Goal: Book appointment/travel/reservation

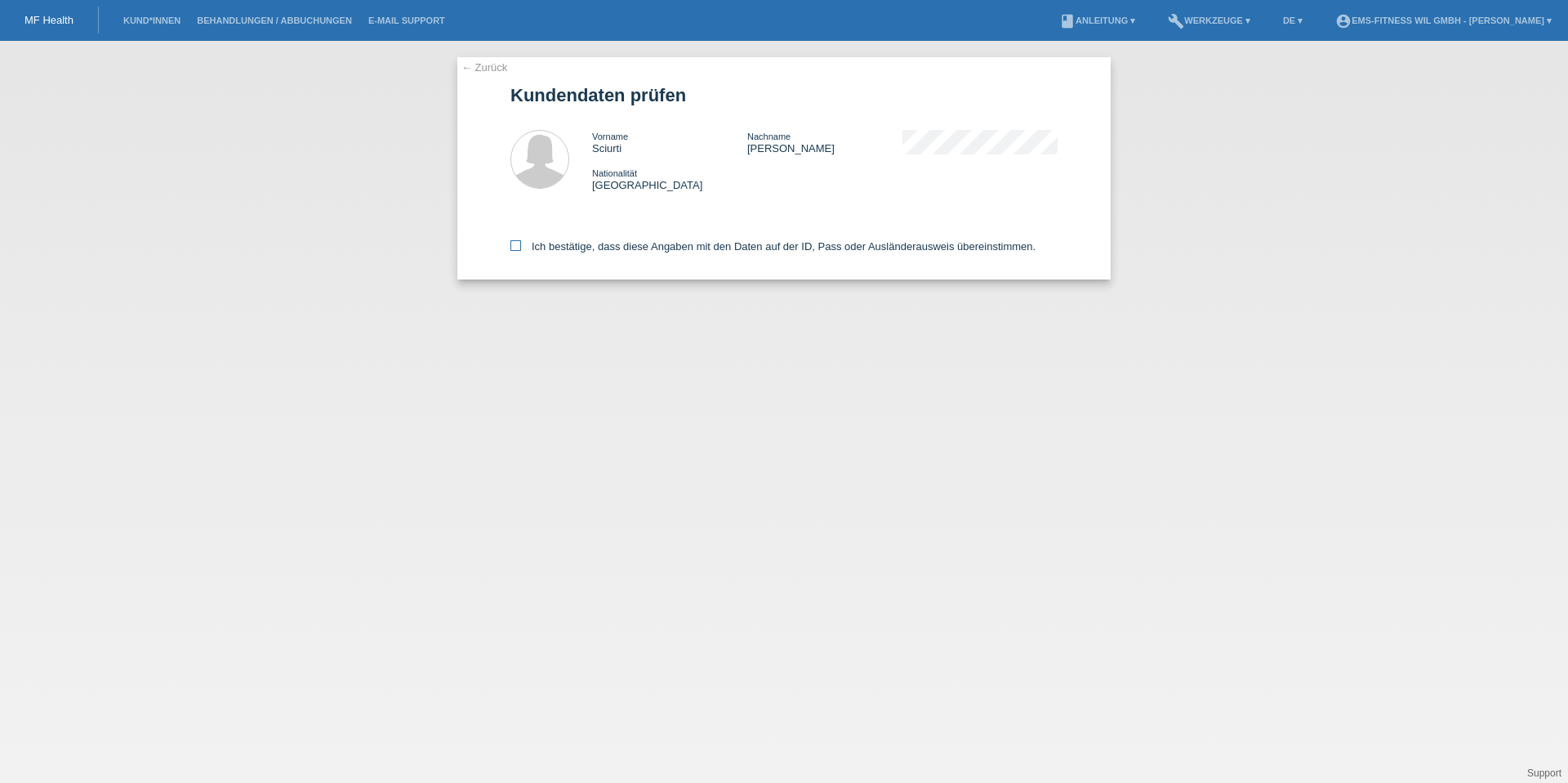
click at [547, 250] on label "Ich bestätige, dass diese Angaben mit den Daten auf der ID, Pass oder Ausländer…" at bounding box center [773, 246] width 525 height 13
click at [521, 250] on input "Ich bestätige, dass diese Angaben mit den Daten auf der ID, Pass oder Ausländer…" at bounding box center [516, 245] width 11 height 11
checkbox input "true"
click at [162, 25] on li "Kund*innen" at bounding box center [152, 21] width 74 height 42
click at [166, 25] on li "Kund*innen" at bounding box center [152, 21] width 74 height 42
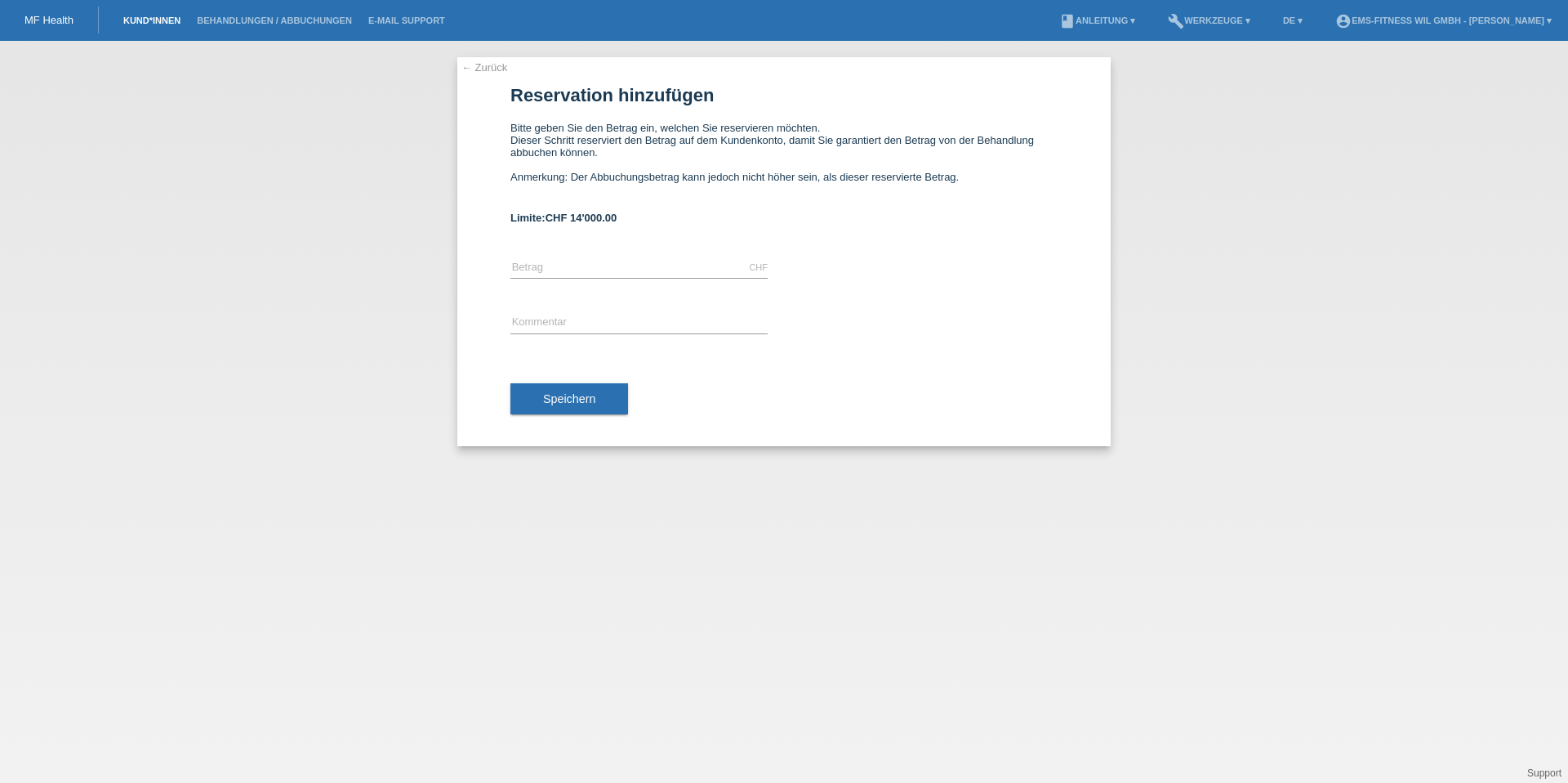
click at [139, 15] on link "Kund*innen" at bounding box center [152, 20] width 74 height 10
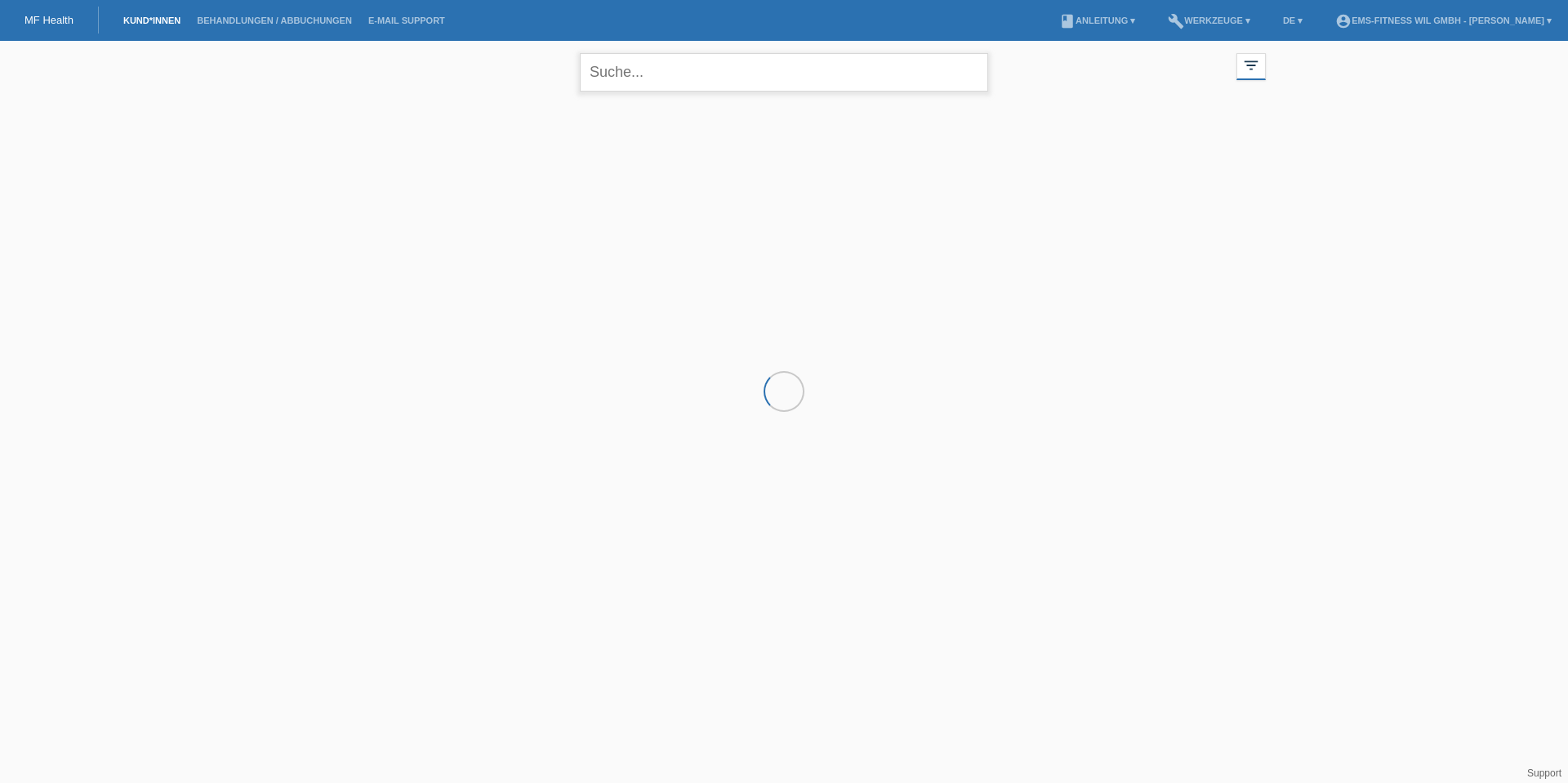
click at [732, 85] on input "text" at bounding box center [784, 72] width 408 height 39
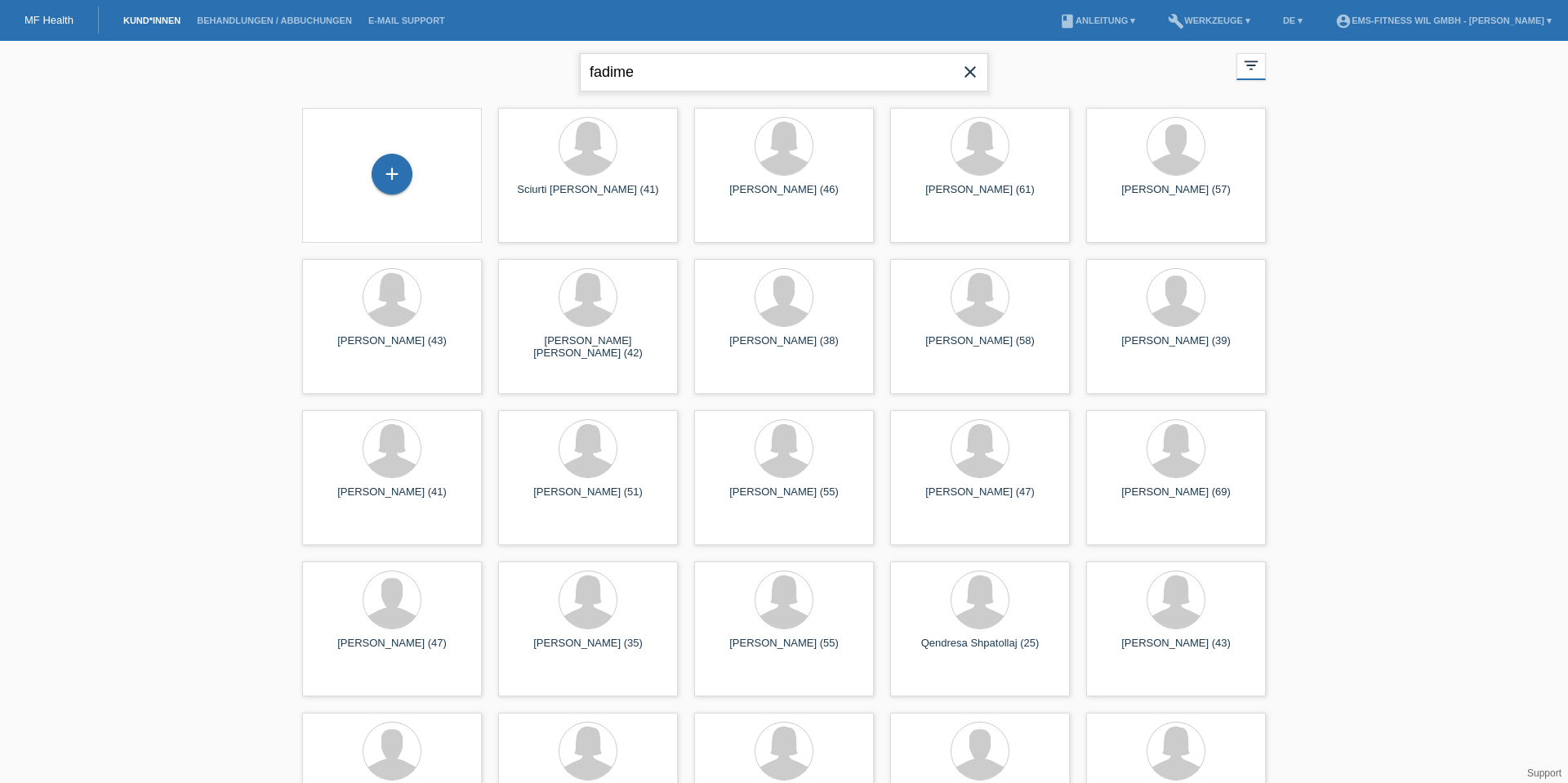
type input "fadime"
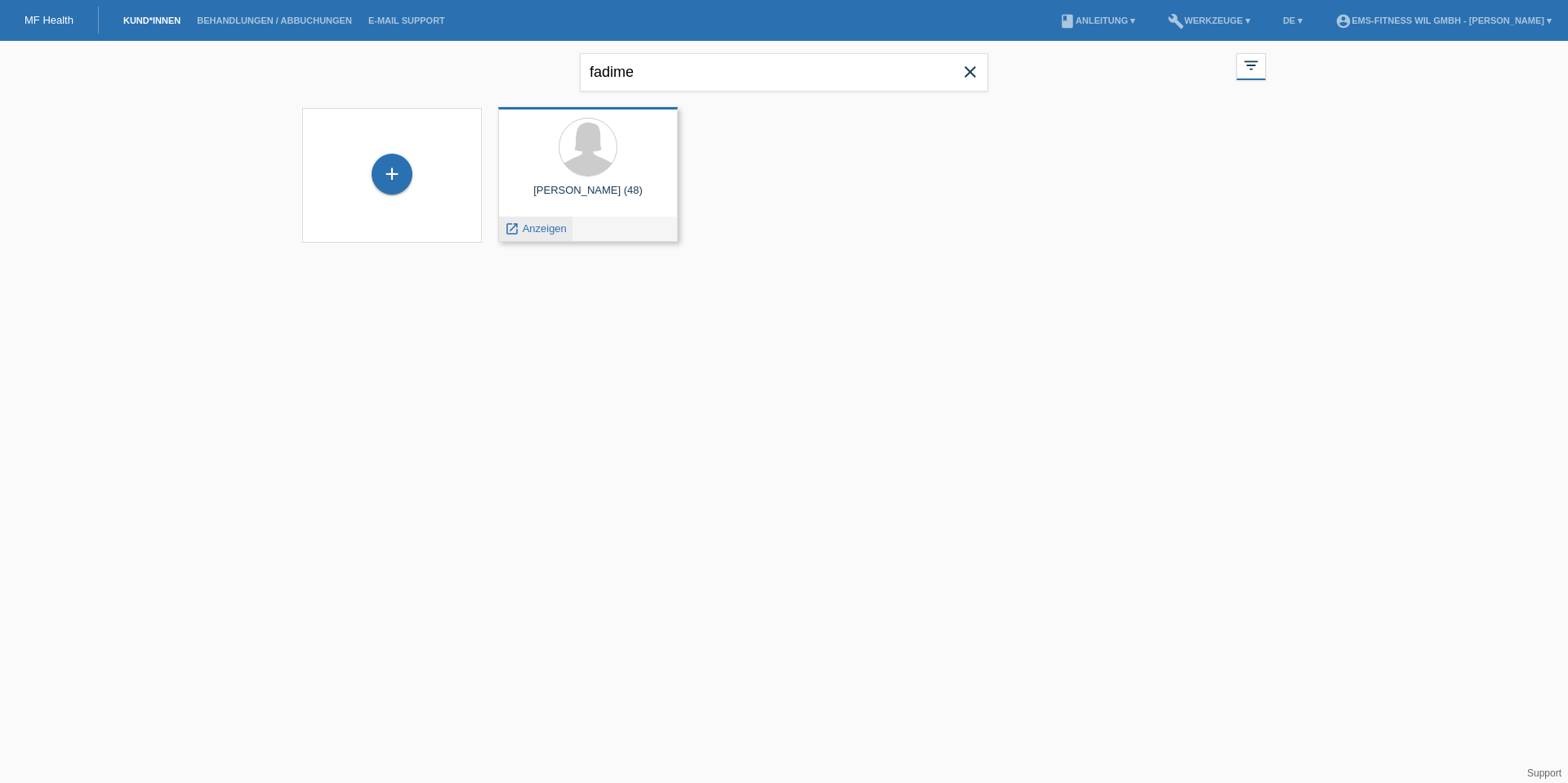
click at [543, 228] on span "Anzeigen" at bounding box center [544, 228] width 45 height 13
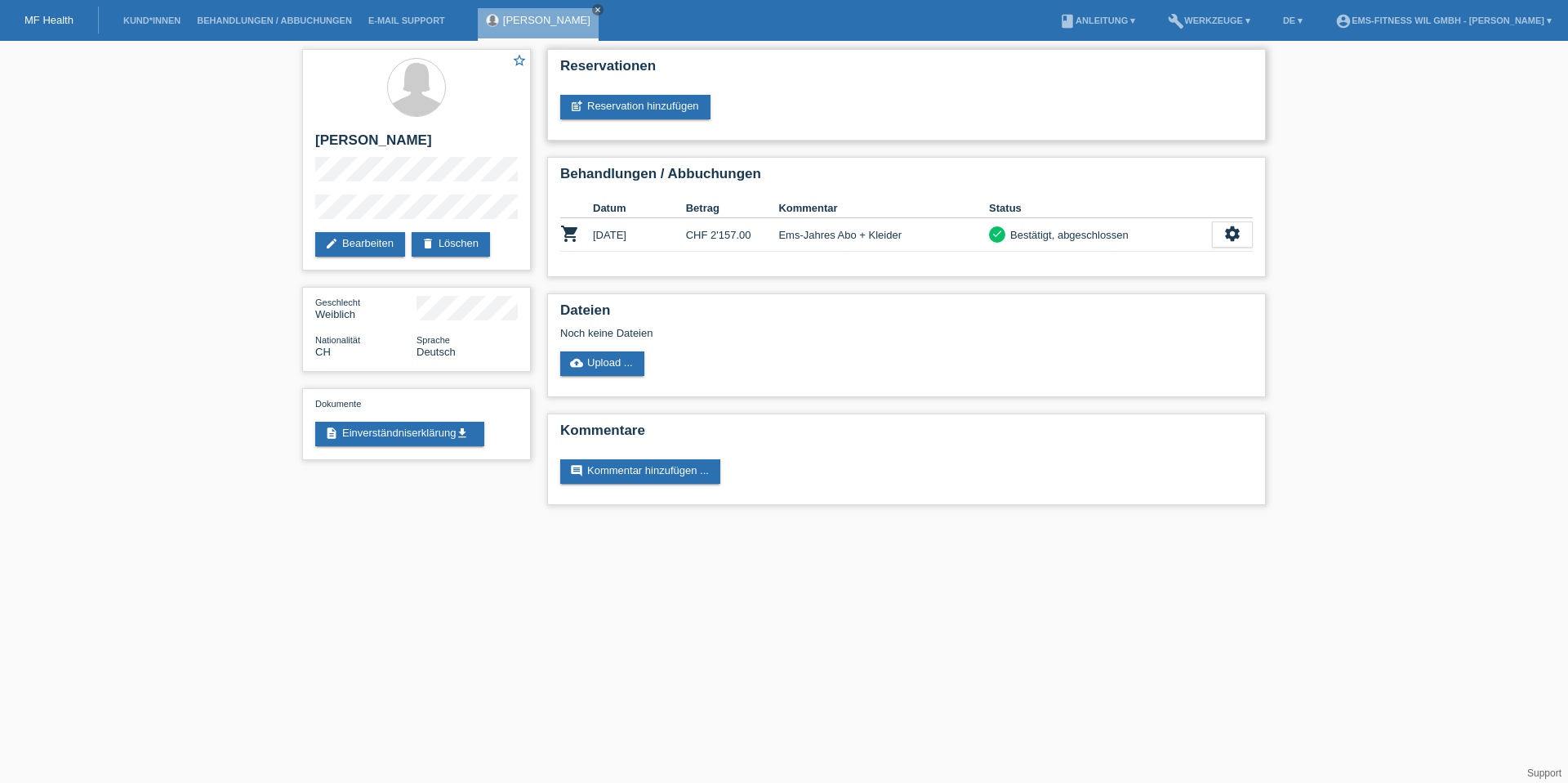
click at [669, 121] on div "Reservationen post_add Reservation hinzufügen" at bounding box center [907, 94] width 719 height 92
click at [652, 112] on link "post_add Reservation hinzufügen" at bounding box center [635, 107] width 150 height 24
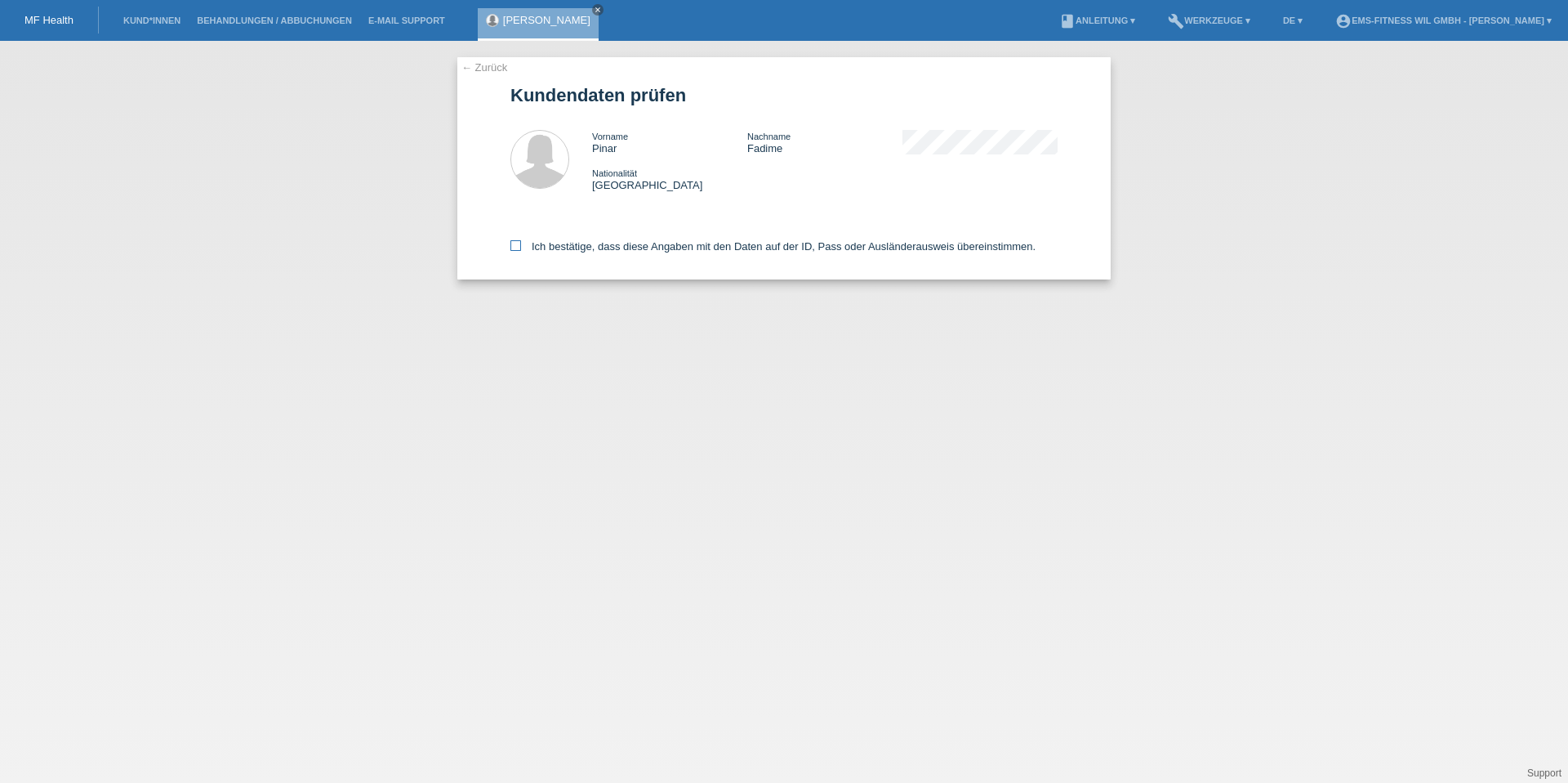
click at [690, 240] on label "Ich bestätige, dass diese Angaben mit den Daten auf der ID, Pass oder Ausländer…" at bounding box center [773, 246] width 525 height 13
click at [521, 240] on input "Ich bestätige, dass diese Angaben mit den Daten auf der ID, Pass oder Ausländer…" at bounding box center [516, 245] width 11 height 11
checkbox input "true"
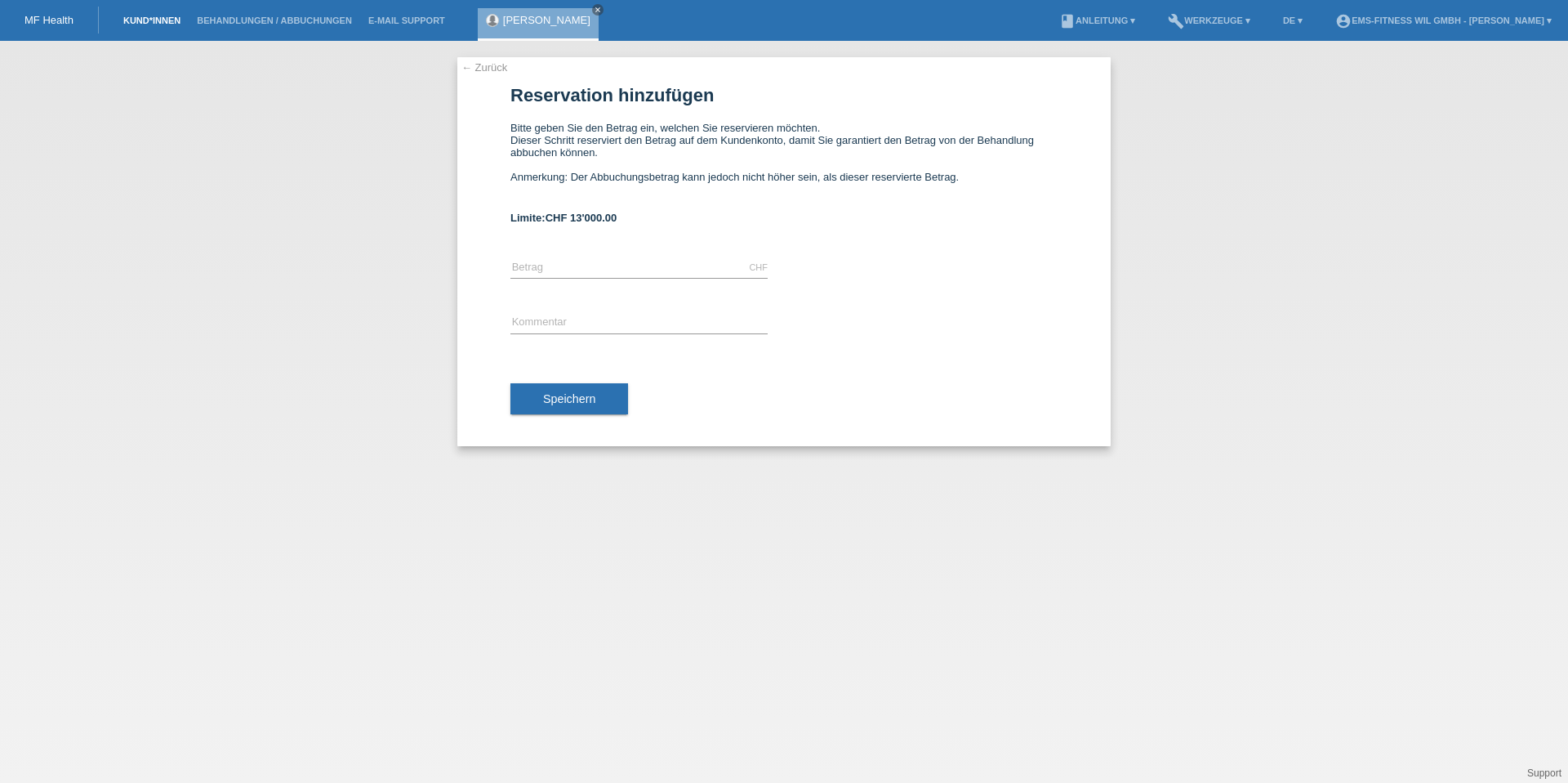
click at [154, 21] on link "Kund*innen" at bounding box center [152, 20] width 74 height 10
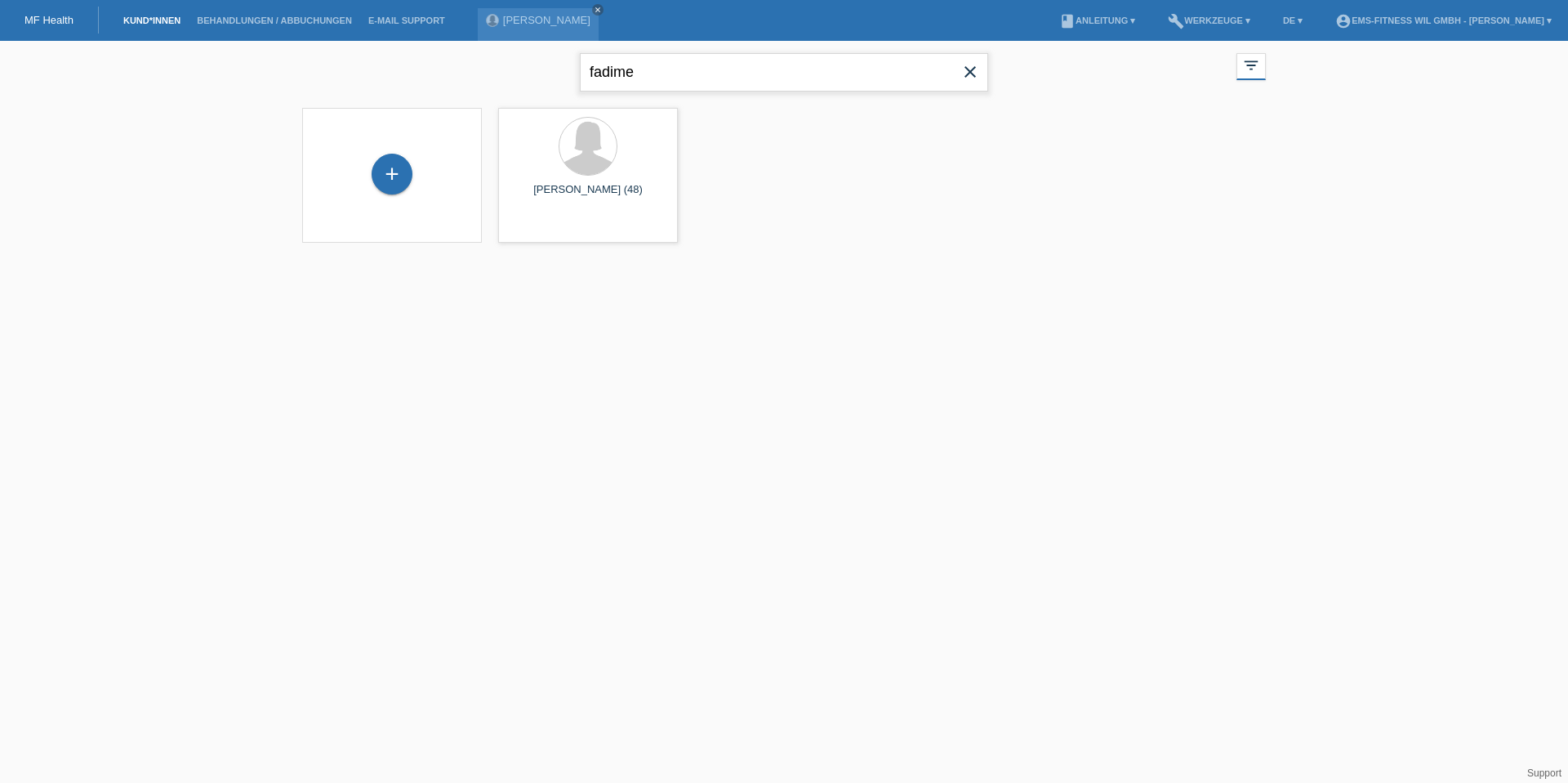
drag, startPoint x: 669, startPoint y: 72, endPoint x: 490, endPoint y: 74, distance: 179.0
click at [490, 74] on div "fadime close filter_list view_module Alle Kund*innen anzeigen star Markierte [P…" at bounding box center [784, 71] width 980 height 59
type input "daka"
